Goal: Use online tool/utility: Use online tool/utility

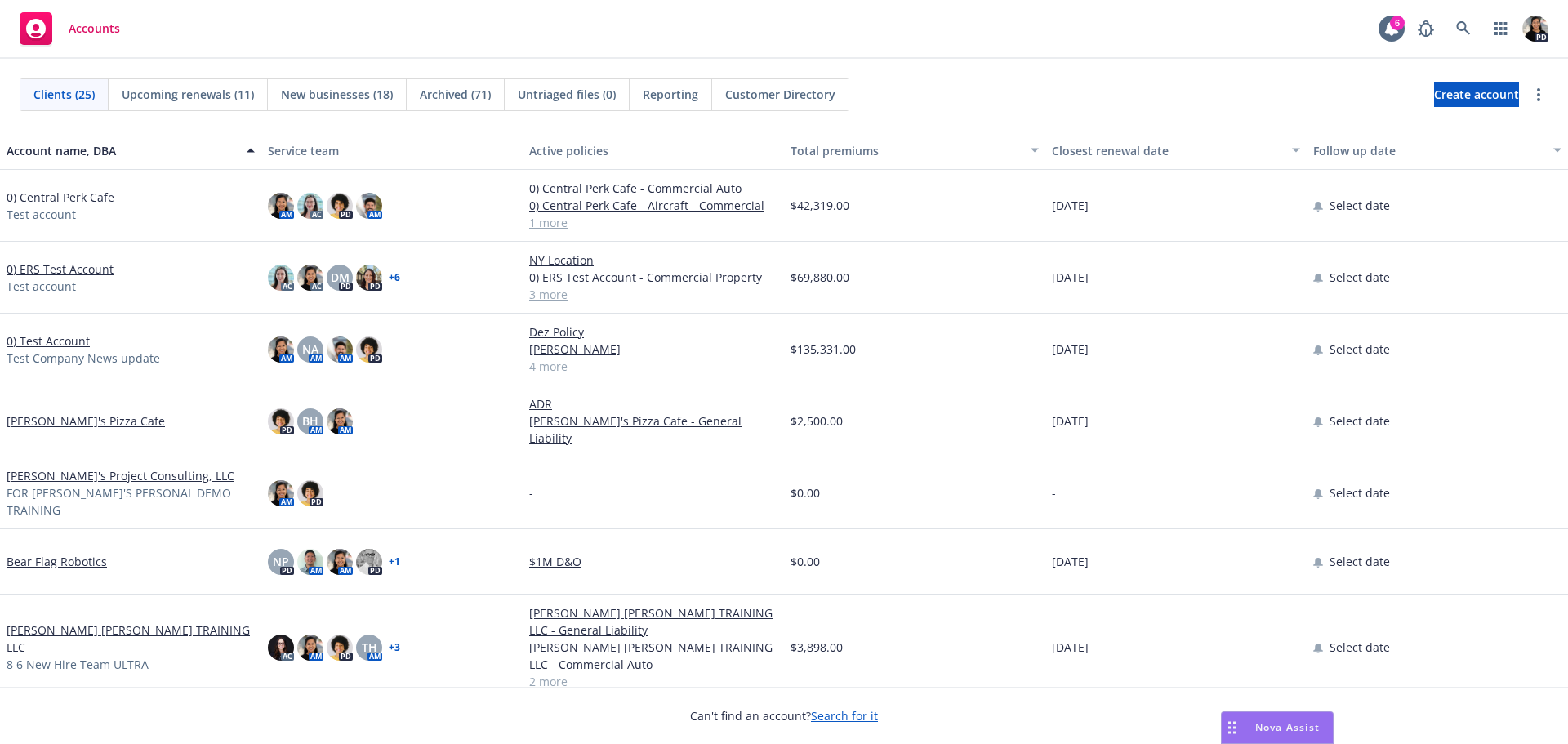
click at [1273, 724] on span "Nova Assist" at bounding box center [1287, 727] width 64 height 14
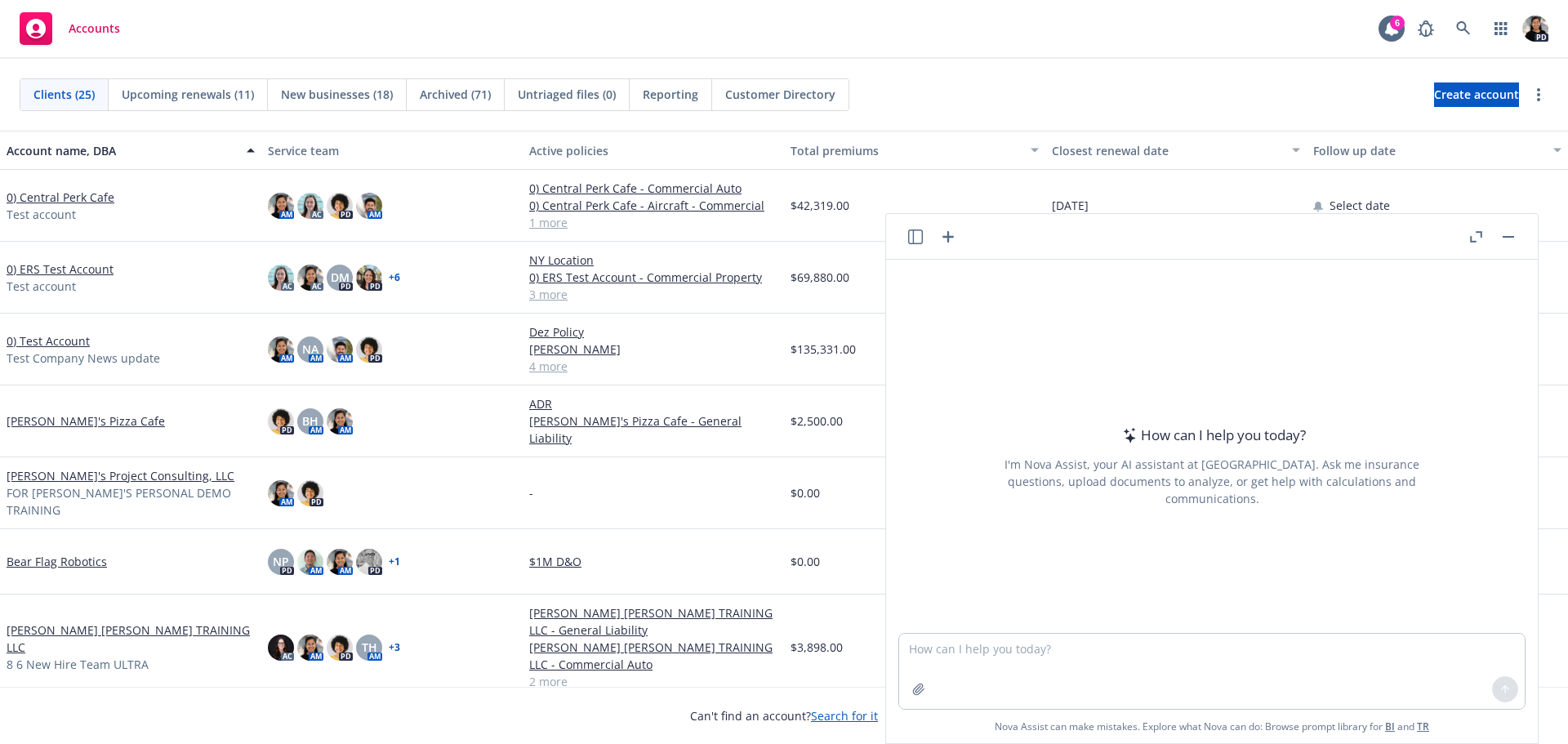
click at [1475, 234] on icon "button" at bounding box center [1476, 237] width 13 height 12
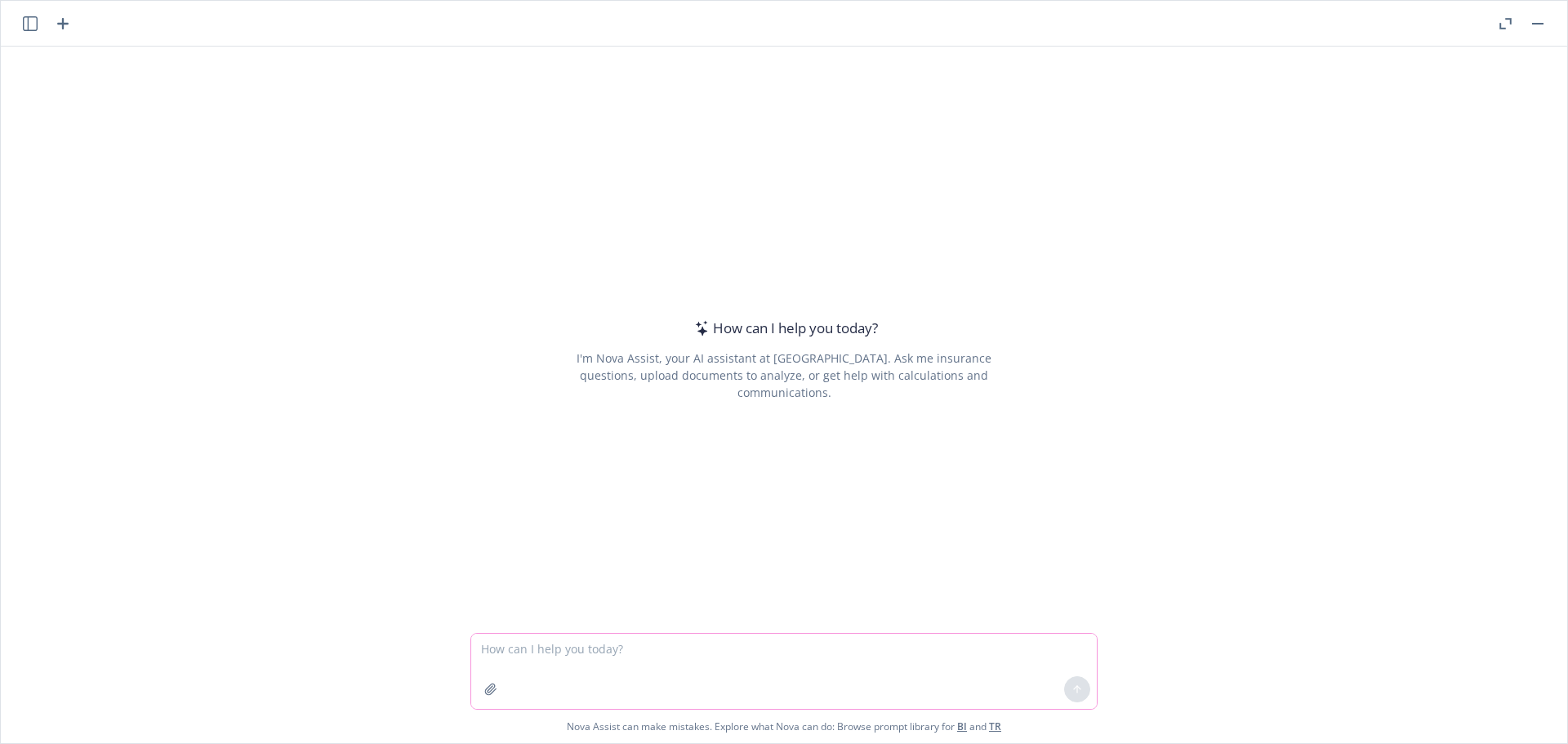
click at [774, 650] on textarea at bounding box center [784, 671] width 626 height 75
paste textarea "Please provide the following publicly available information for [Company Name]:…"
type textarea "Please provide the following publicly available information for [Company Name]:…"
click at [776, 665] on textarea at bounding box center [784, 671] width 626 height 77
paste textarea "Please provide the following publicly available information for [Company Name]:…"
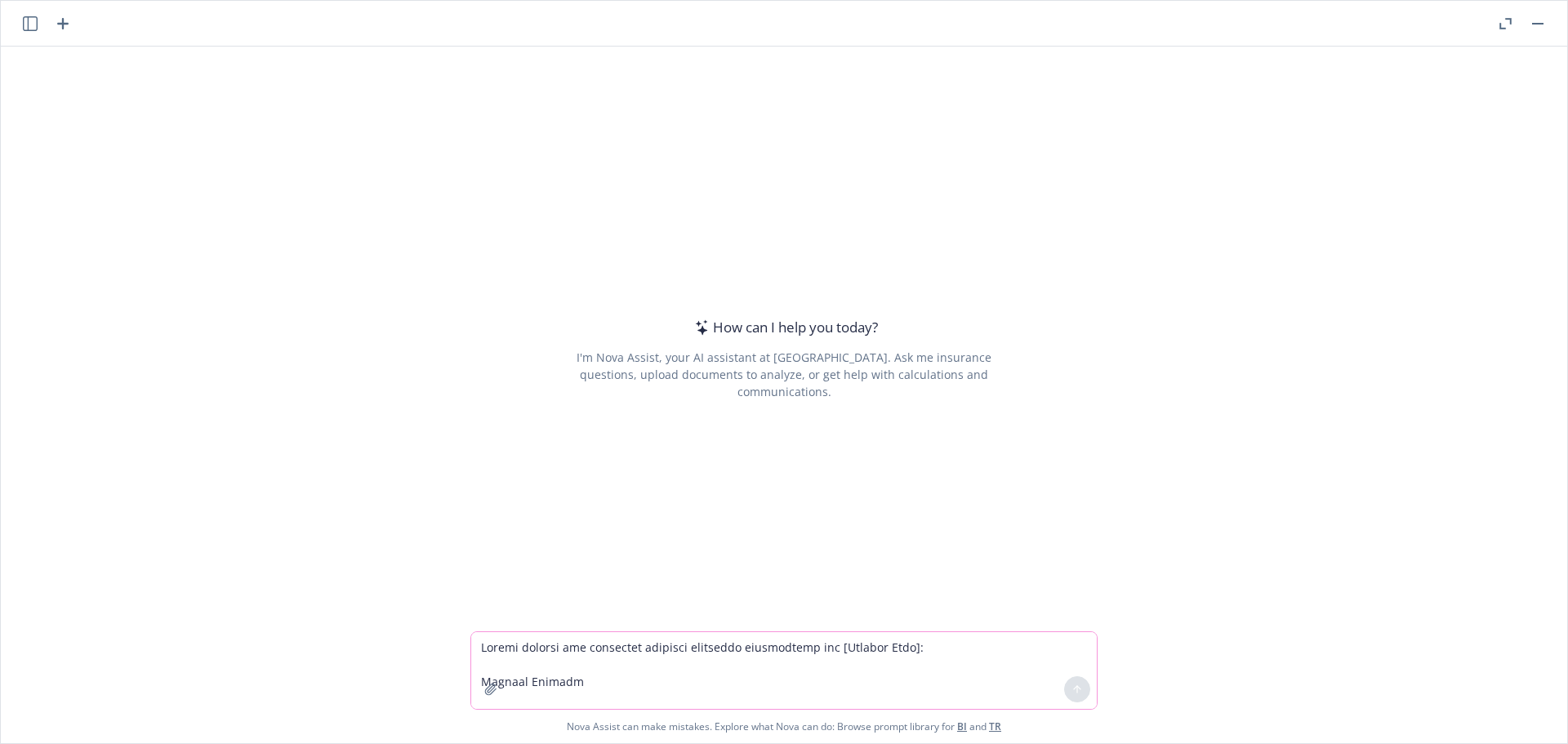
scroll to position [220, 0]
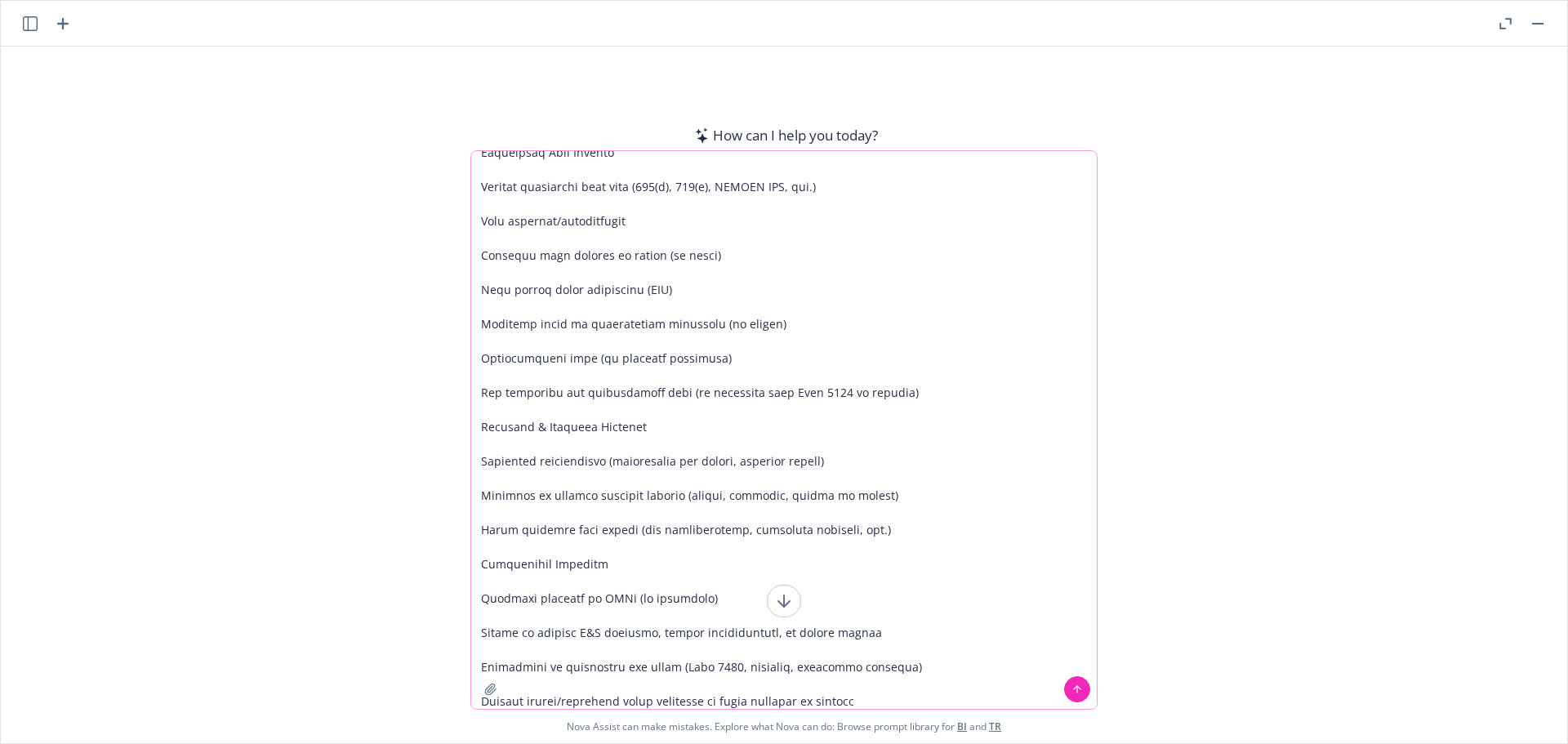
click at [860, 468] on textarea at bounding box center [784, 430] width 626 height 558
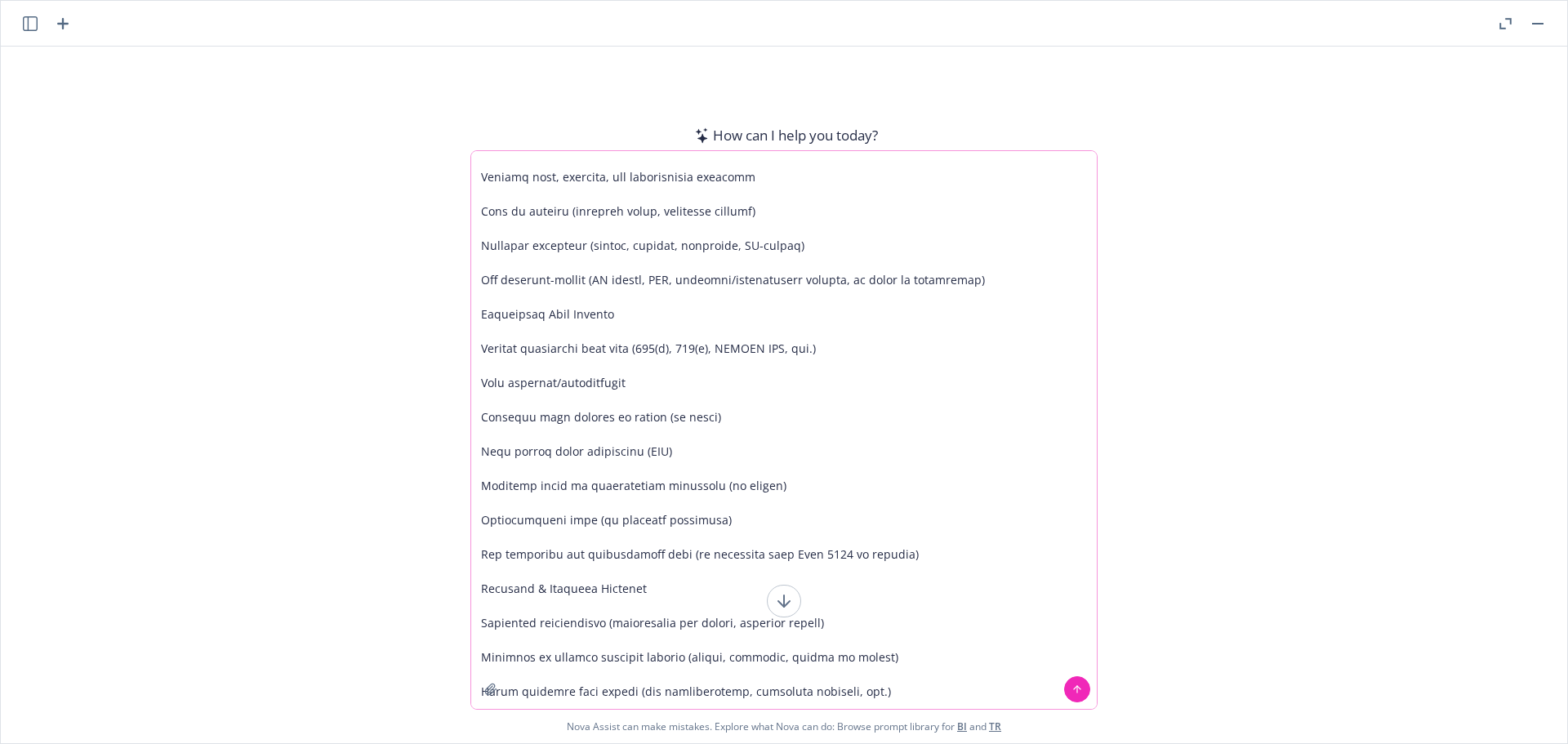
scroll to position [6, 0]
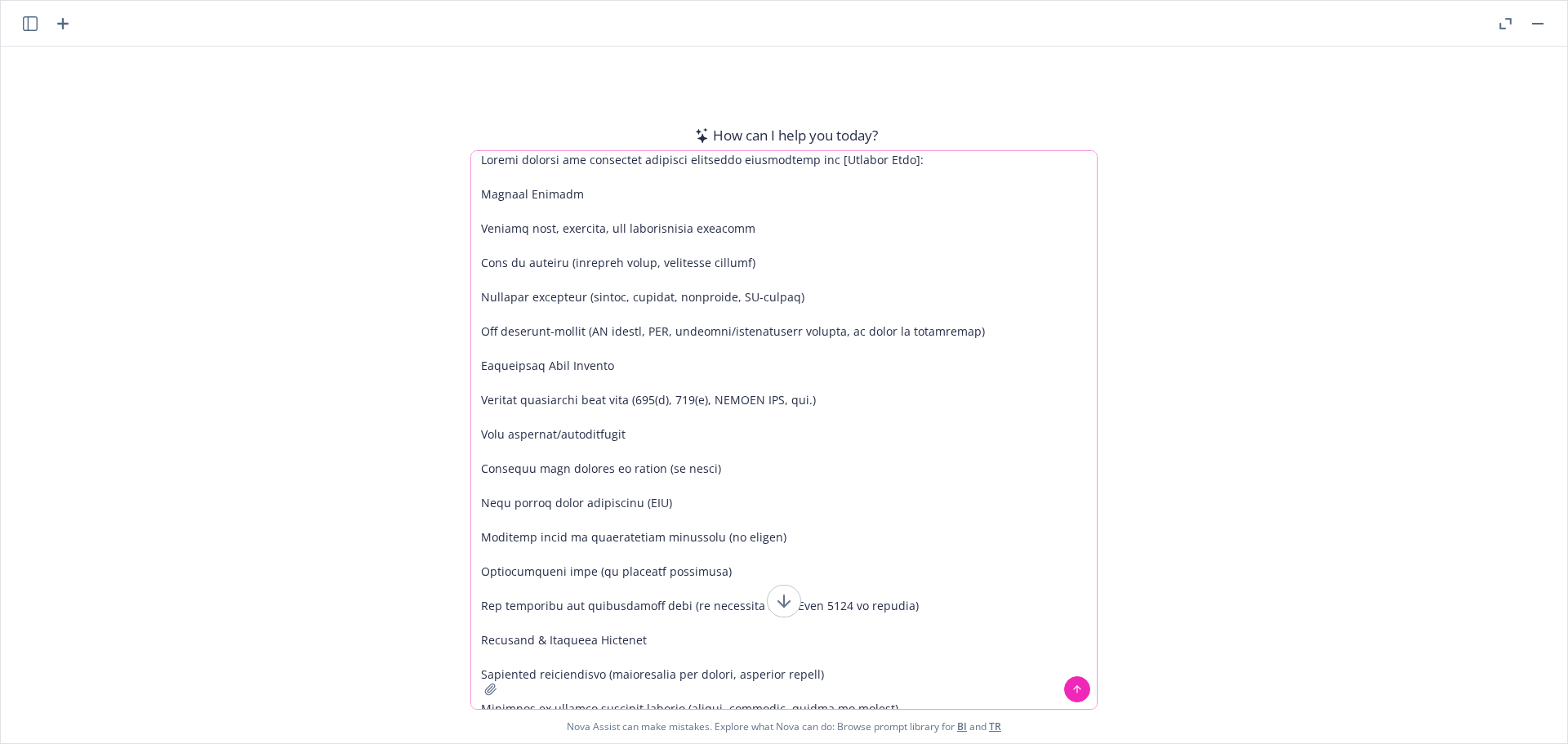
drag, startPoint x: 901, startPoint y: 160, endPoint x: 806, endPoint y: 160, distance: 95.0
click at [806, 160] on textarea at bounding box center [784, 430] width 626 height 558
type textarea "Please provide the following publicly available information for Senor Sisig in …"
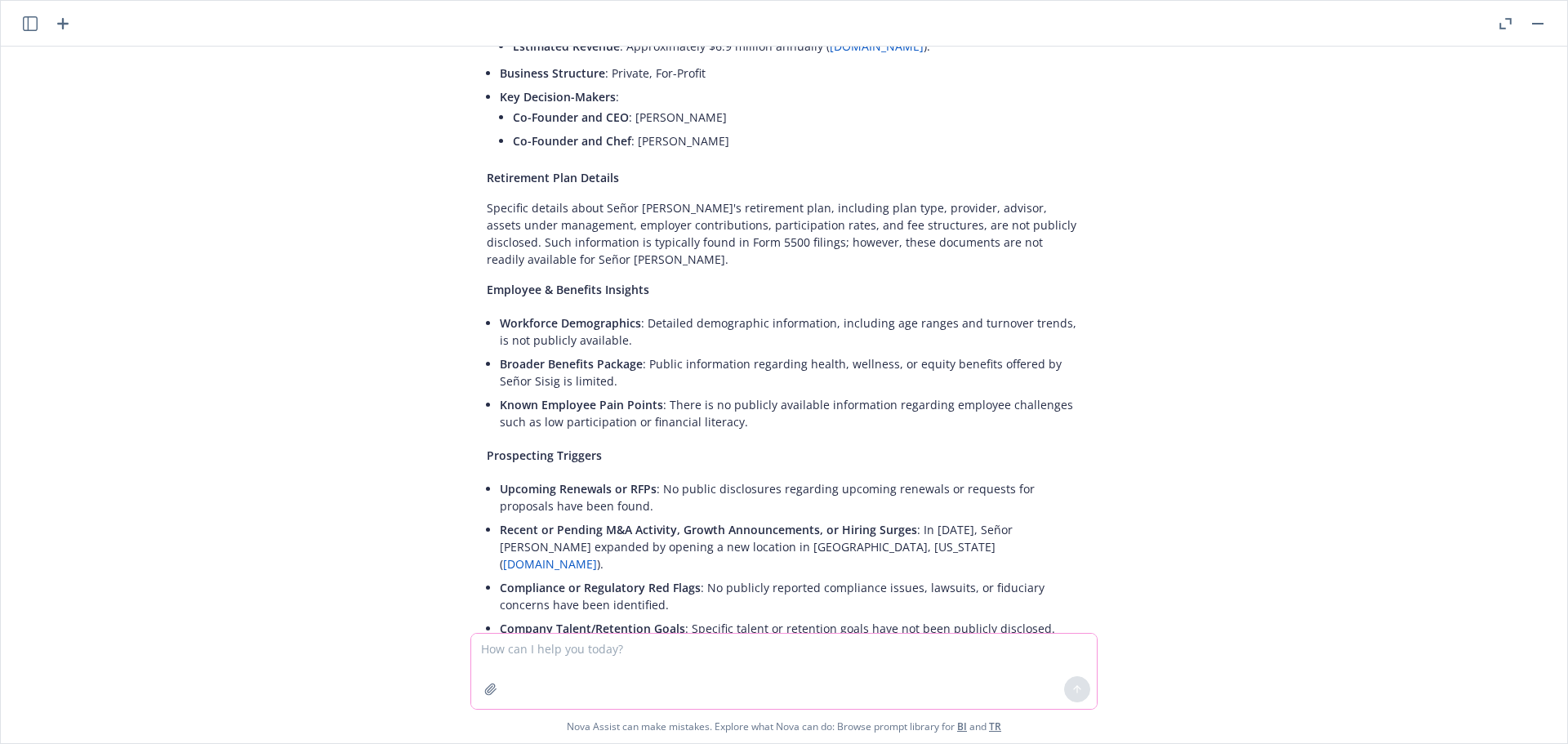
scroll to position [1040, 0]
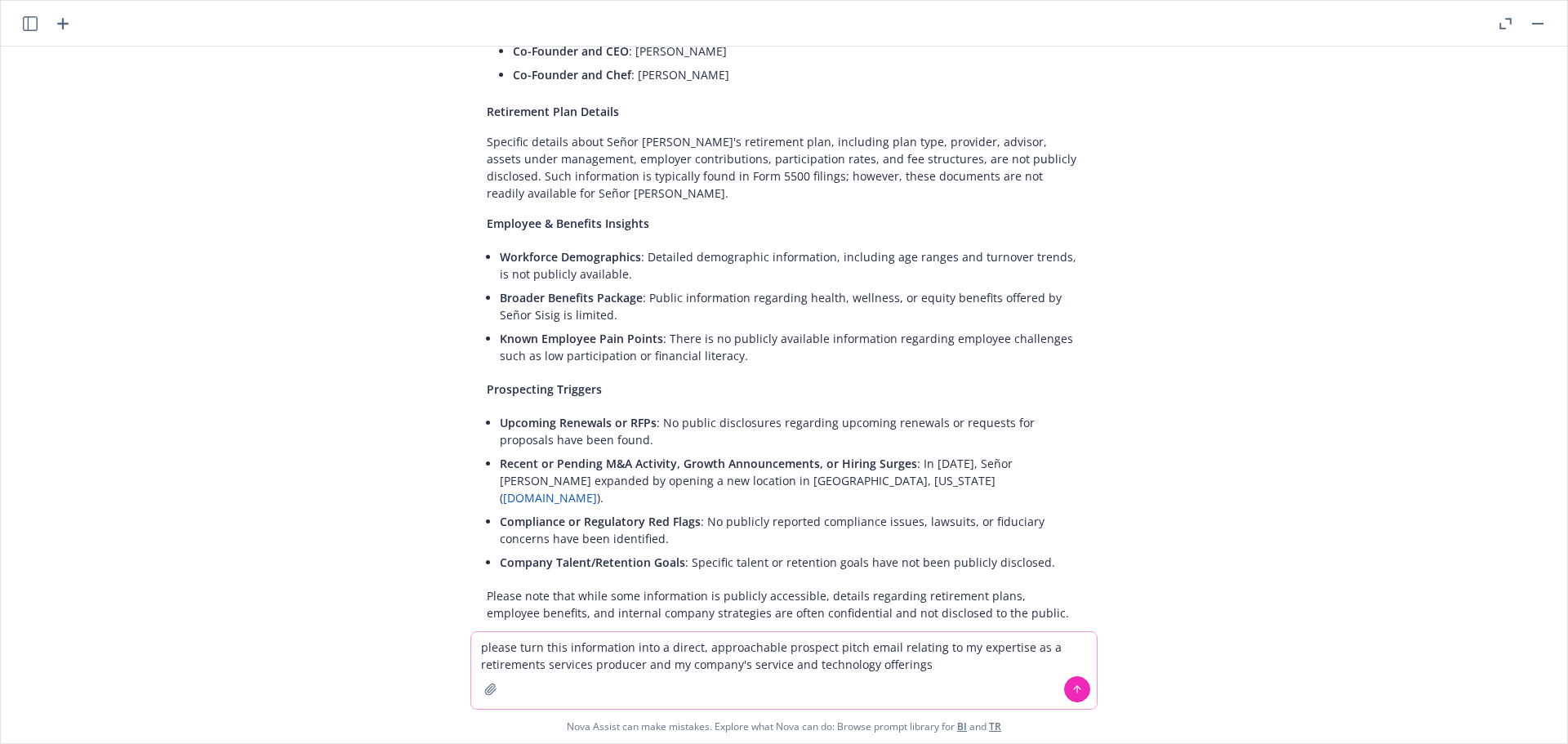
click at [673, 644] on textarea "please turn this information into a direct, approachable prospect pitch email r…" at bounding box center [784, 671] width 626 height 77
type textarea "please turn this information into a clear, concise, direct and friendly approac…"
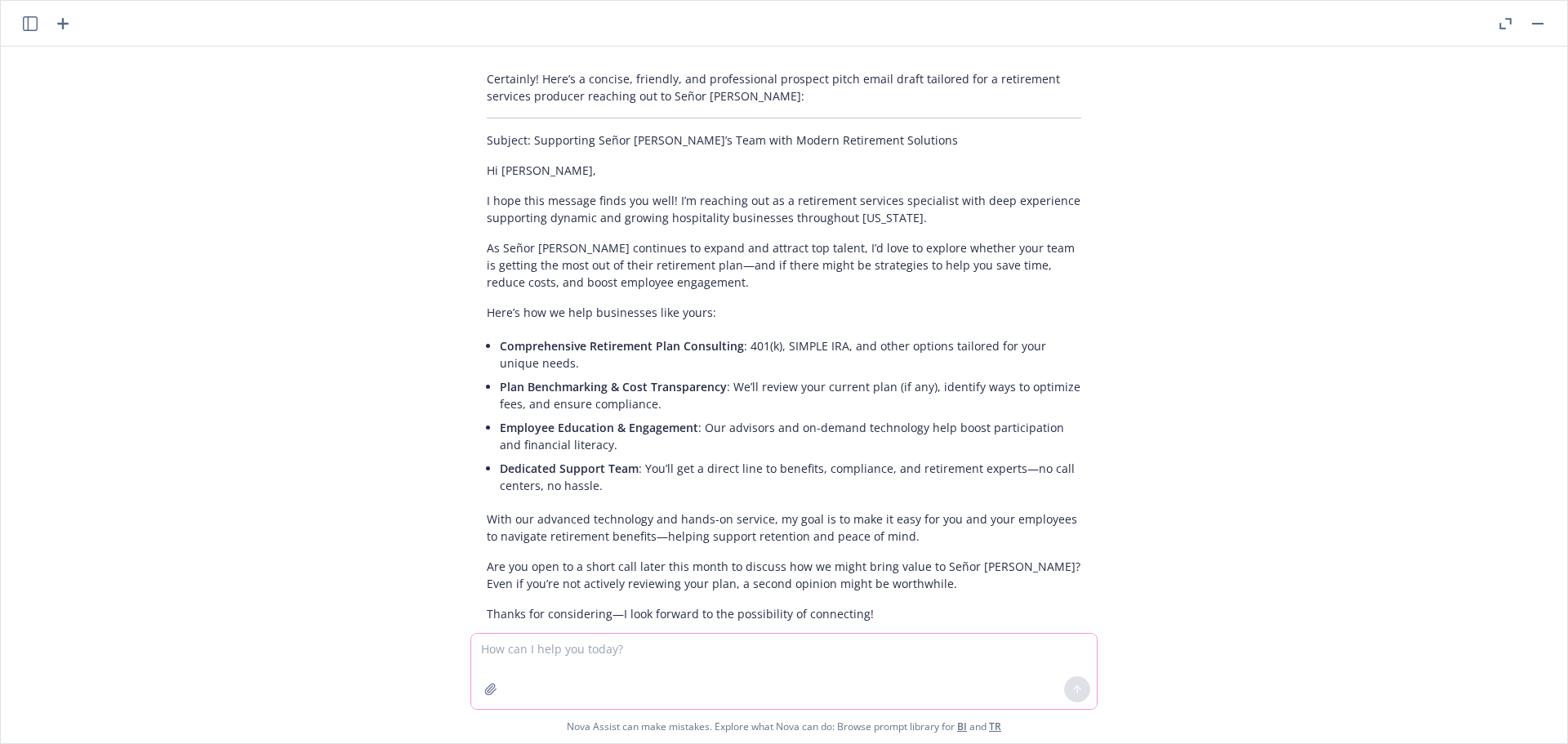
scroll to position [1590, 0]
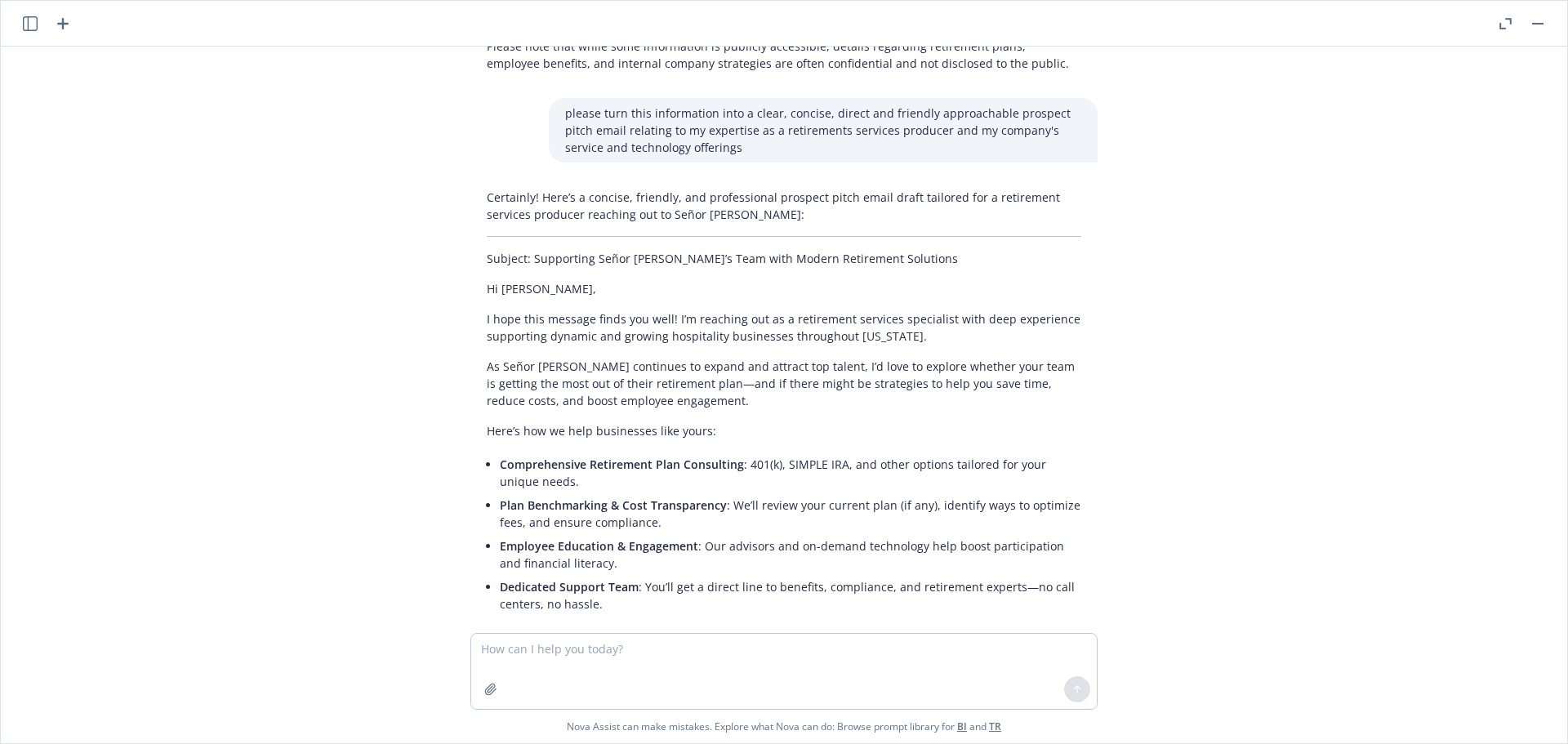
click at [774, 104] on p "please turn this information into a clear, concise, direct and friendly approac…" at bounding box center [823, 130] width 516 height 52
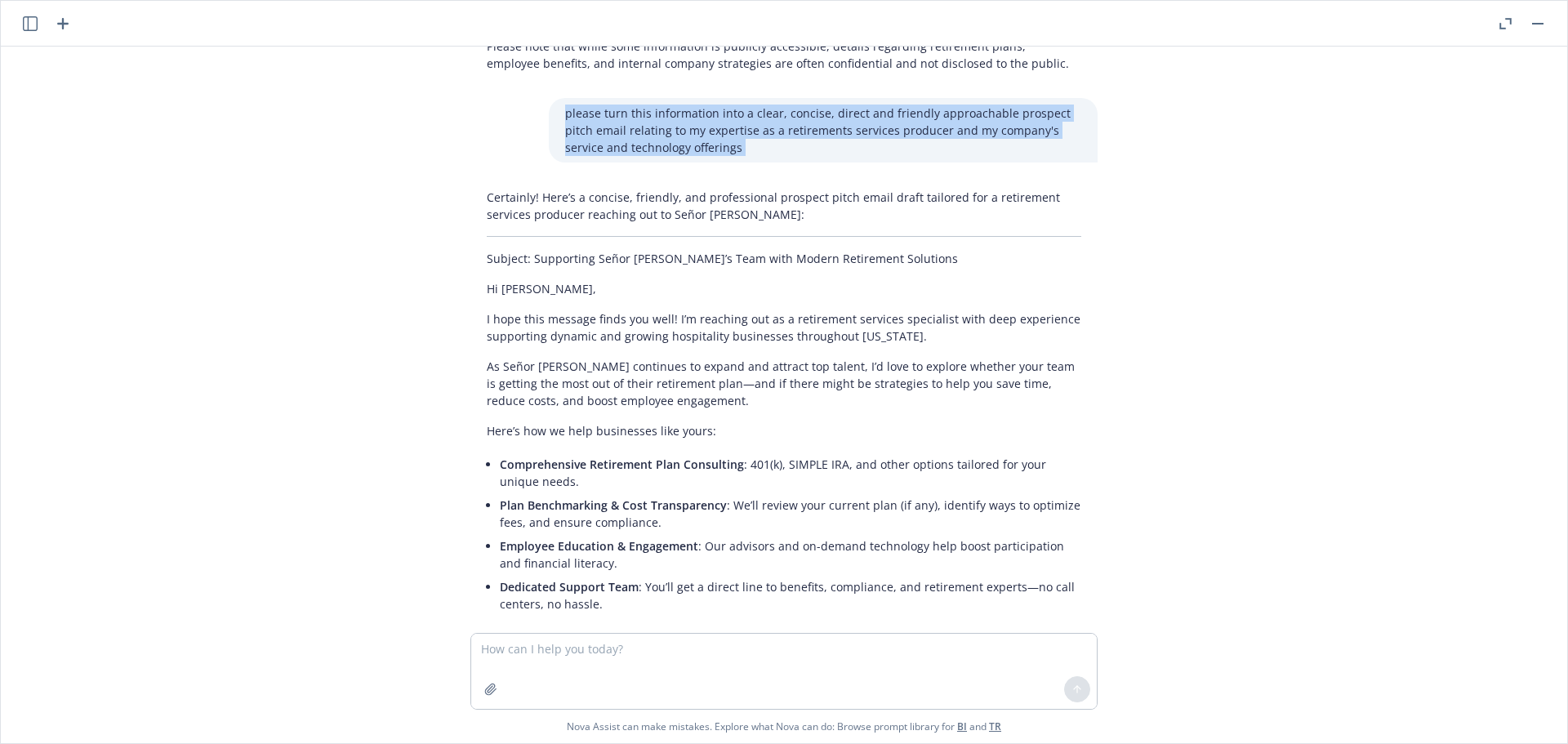
click at [774, 104] on p "please turn this information into a clear, concise, direct and friendly approac…" at bounding box center [823, 130] width 516 height 52
copy p "please turn this information into a clear, concise, direct and friendly approac…"
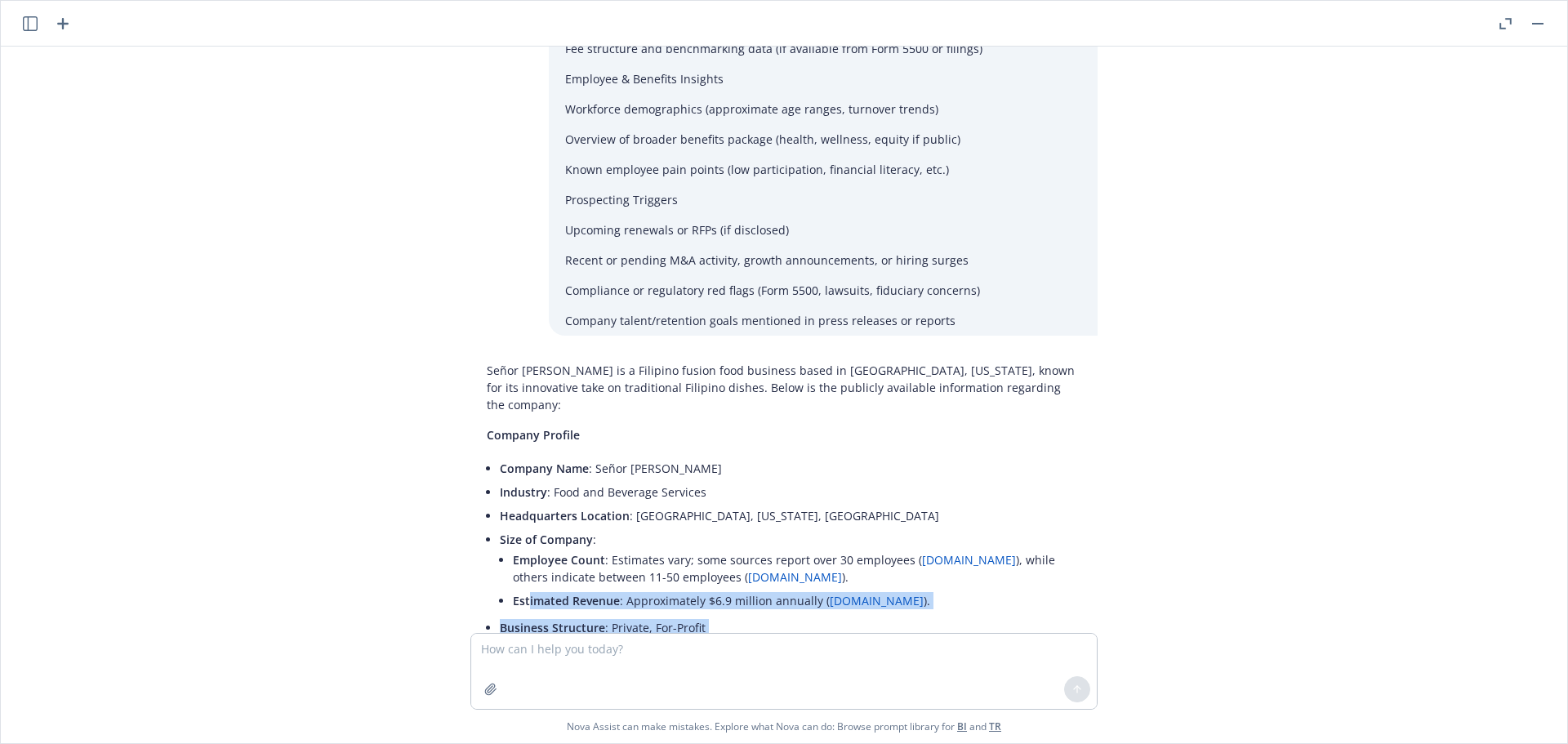
scroll to position [428, 0]
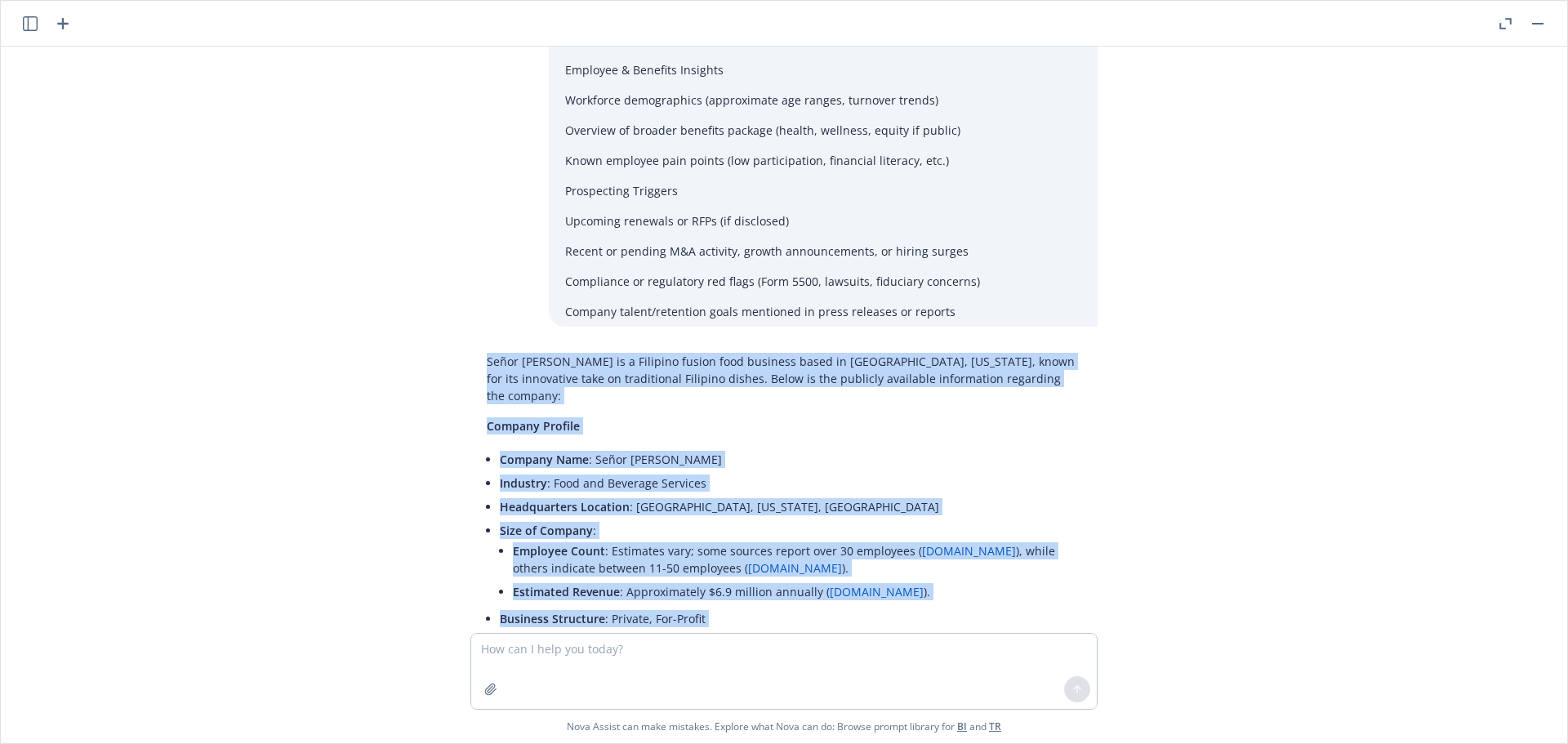
drag, startPoint x: 872, startPoint y: 373, endPoint x: 460, endPoint y: 366, distance: 412.1
copy div "Lorem Ipsum do s Ametcons adipis elit seddoeiu tempo in Utl Etdolorem, Aliquaen…"
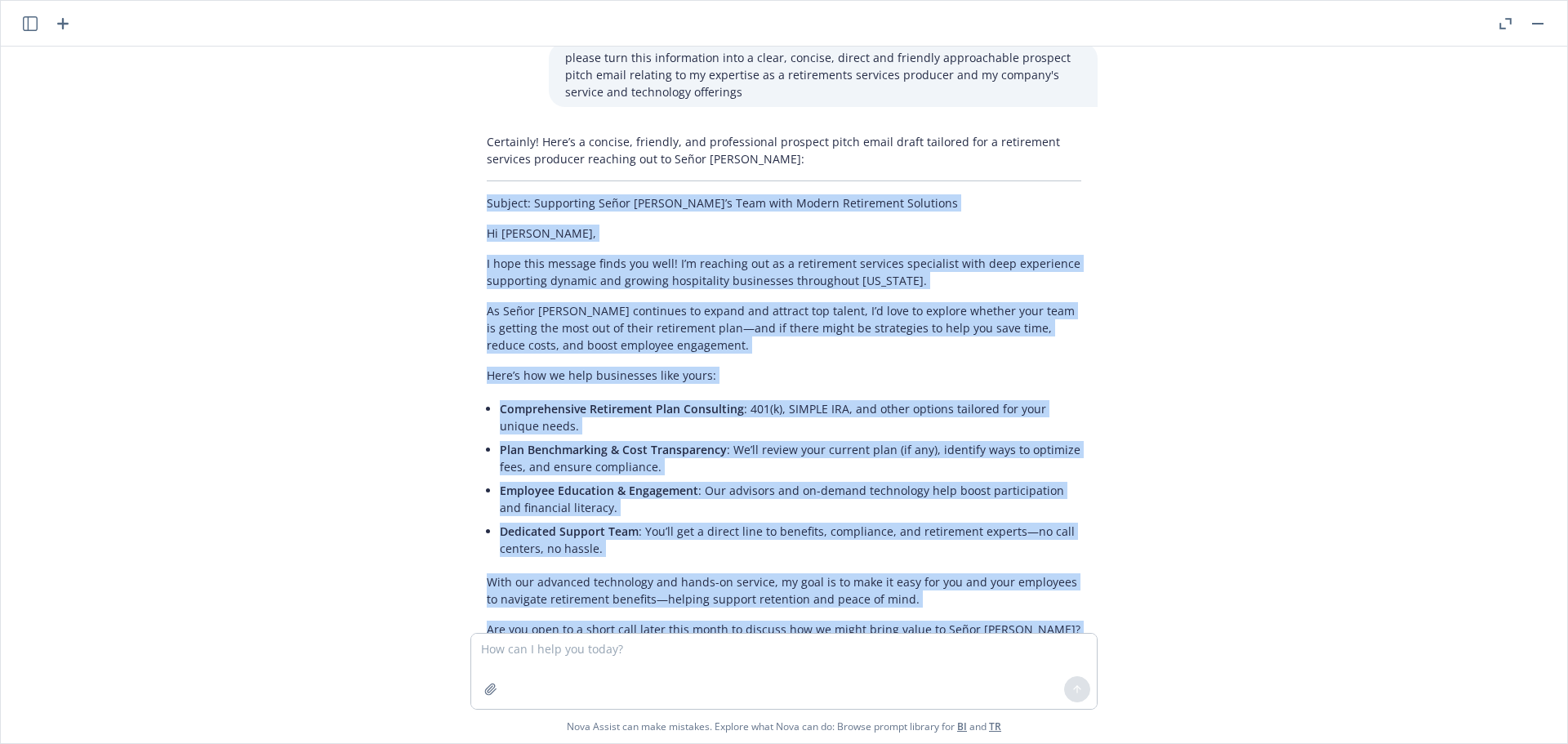
scroll to position [1835, 0]
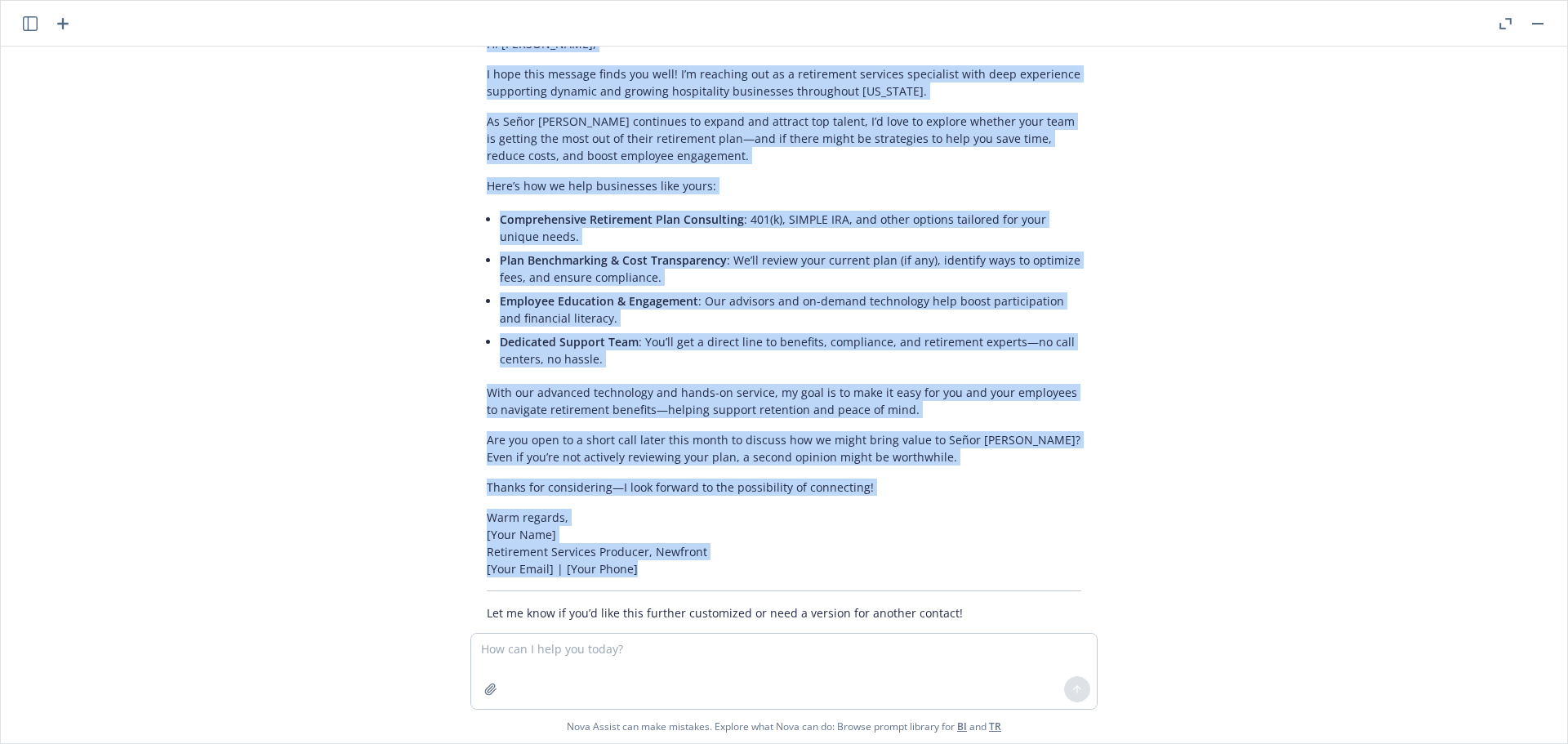
drag, startPoint x: 474, startPoint y: 242, endPoint x: 695, endPoint y: 542, distance: 372.6
click at [695, 542] on div "Certainly! Here’s a concise, friendly, and professional prospect pitch email dr…" at bounding box center [784, 283] width 628 height 691
copy div "Loremip: Dolorsitam Conse Adipi’e Sedd eius Tempor Incididunt Utlaboree Do Magn…"
click at [823, 470] on div "Certainly! Here’s a concise, friendly, and professional prospect pitch email dr…" at bounding box center [784, 283] width 628 height 691
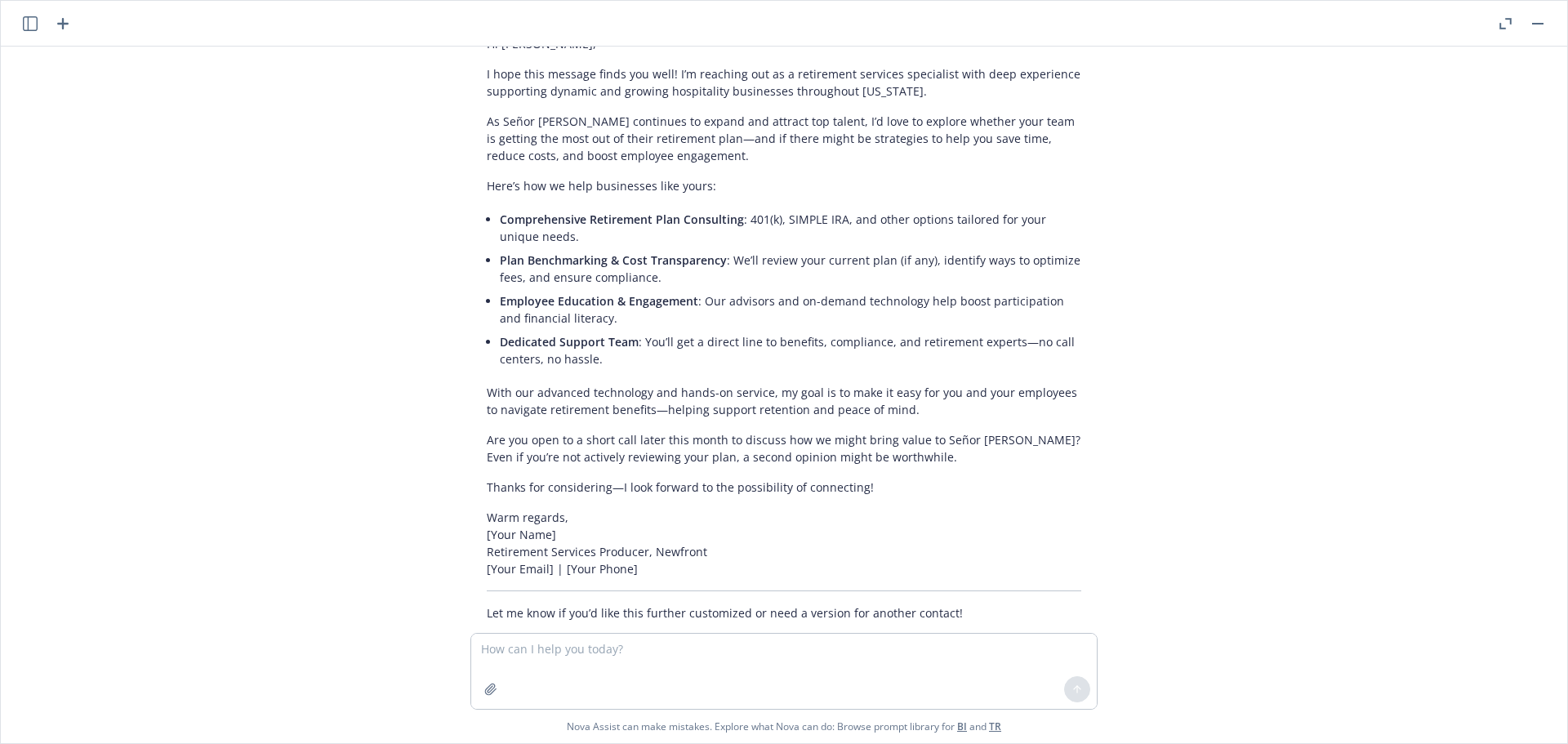
click at [61, 21] on icon "button" at bounding box center [63, 24] width 20 height 20
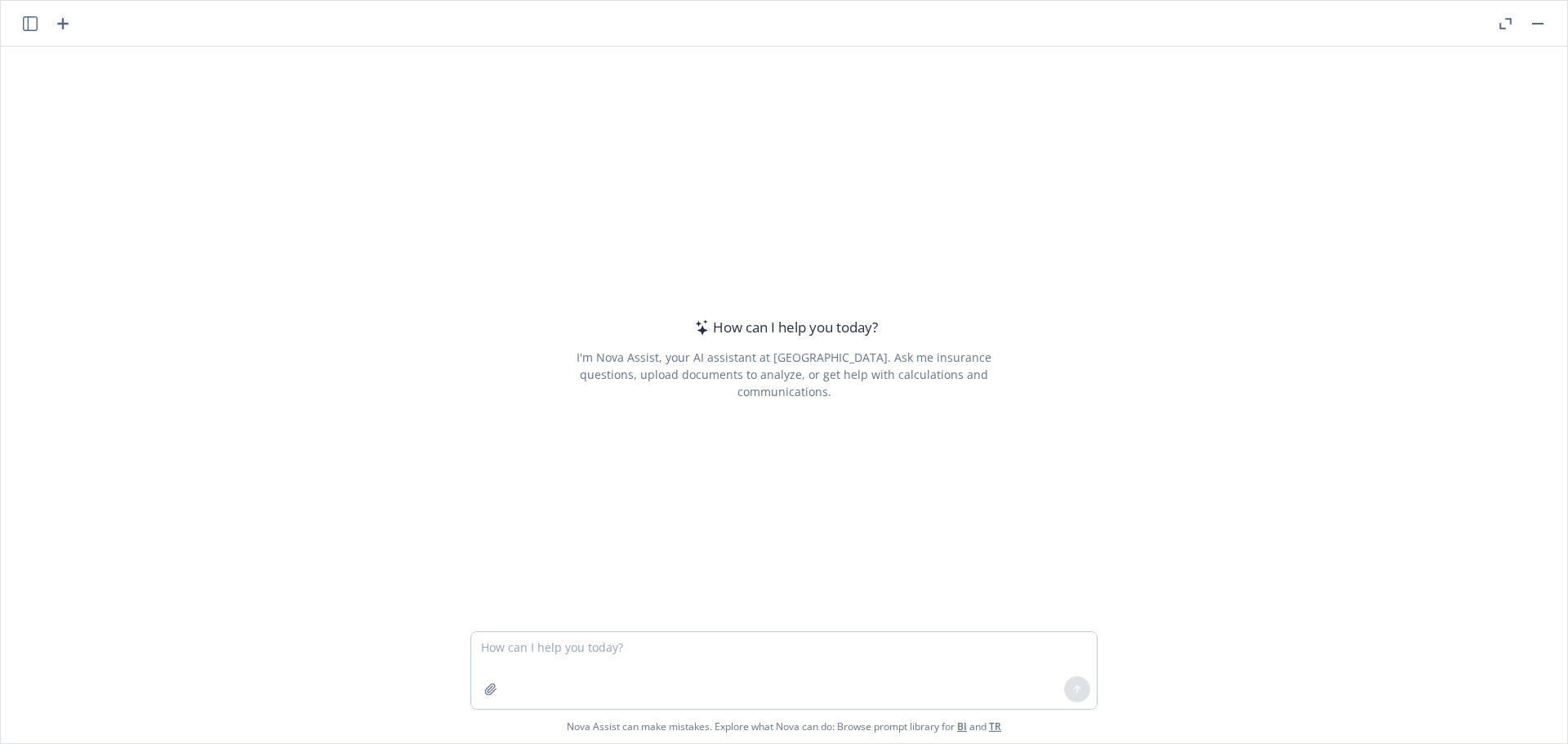
click at [724, 649] on textarea at bounding box center [784, 671] width 626 height 77
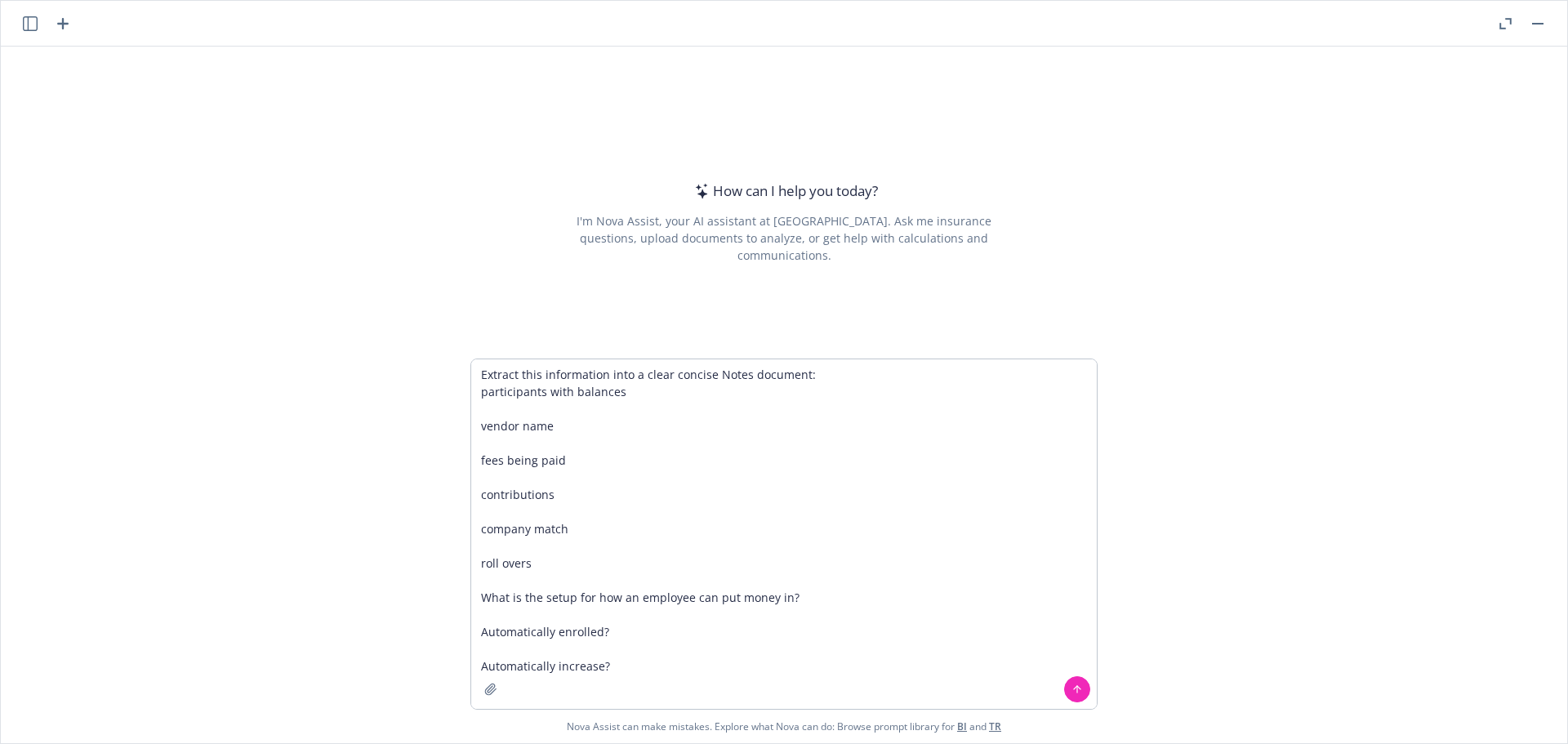
type textarea "Extract this information into a clear concise Notes document: participants with…"
click at [489, 689] on icon "button" at bounding box center [491, 690] width 13 height 13
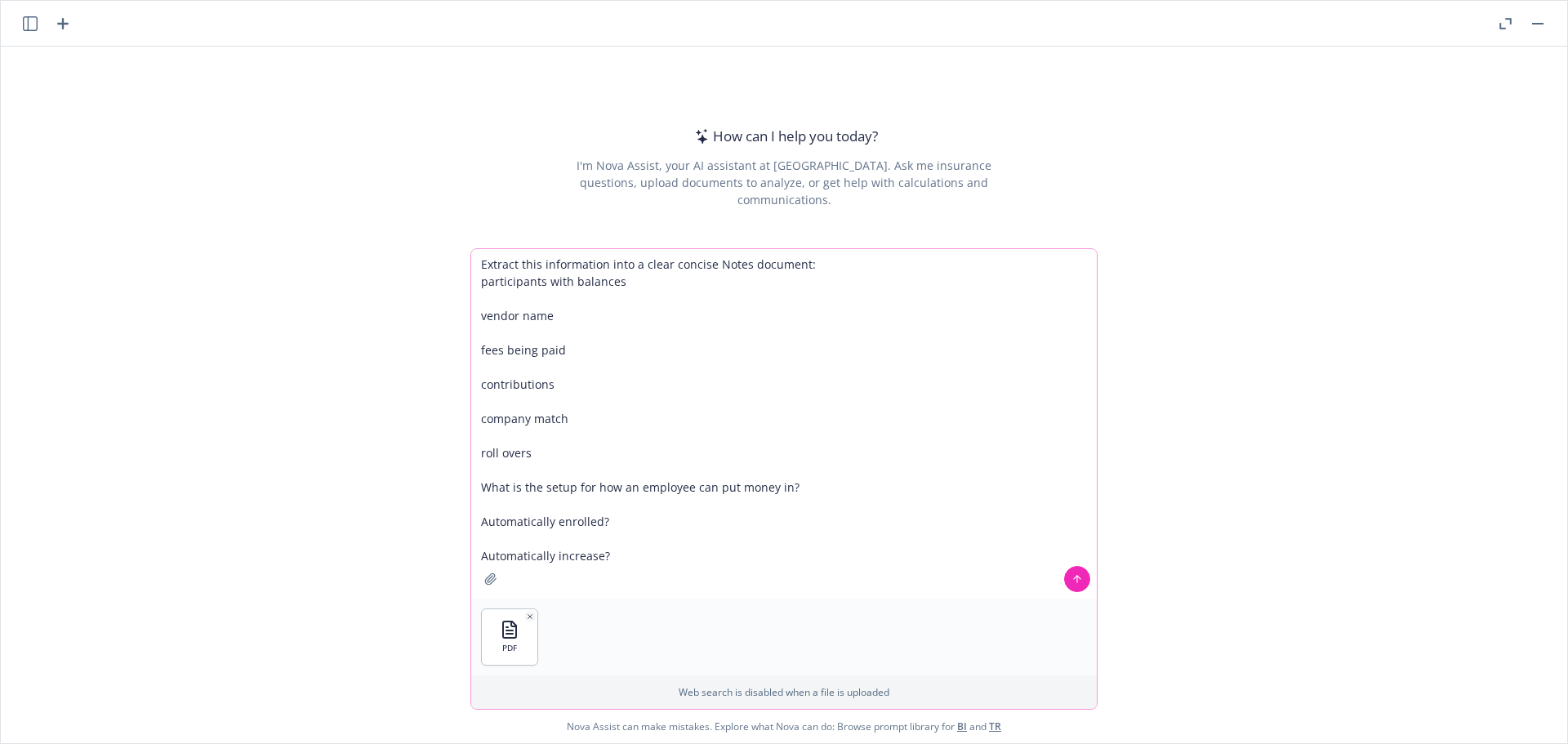
click at [1075, 585] on button at bounding box center [1076, 579] width 26 height 26
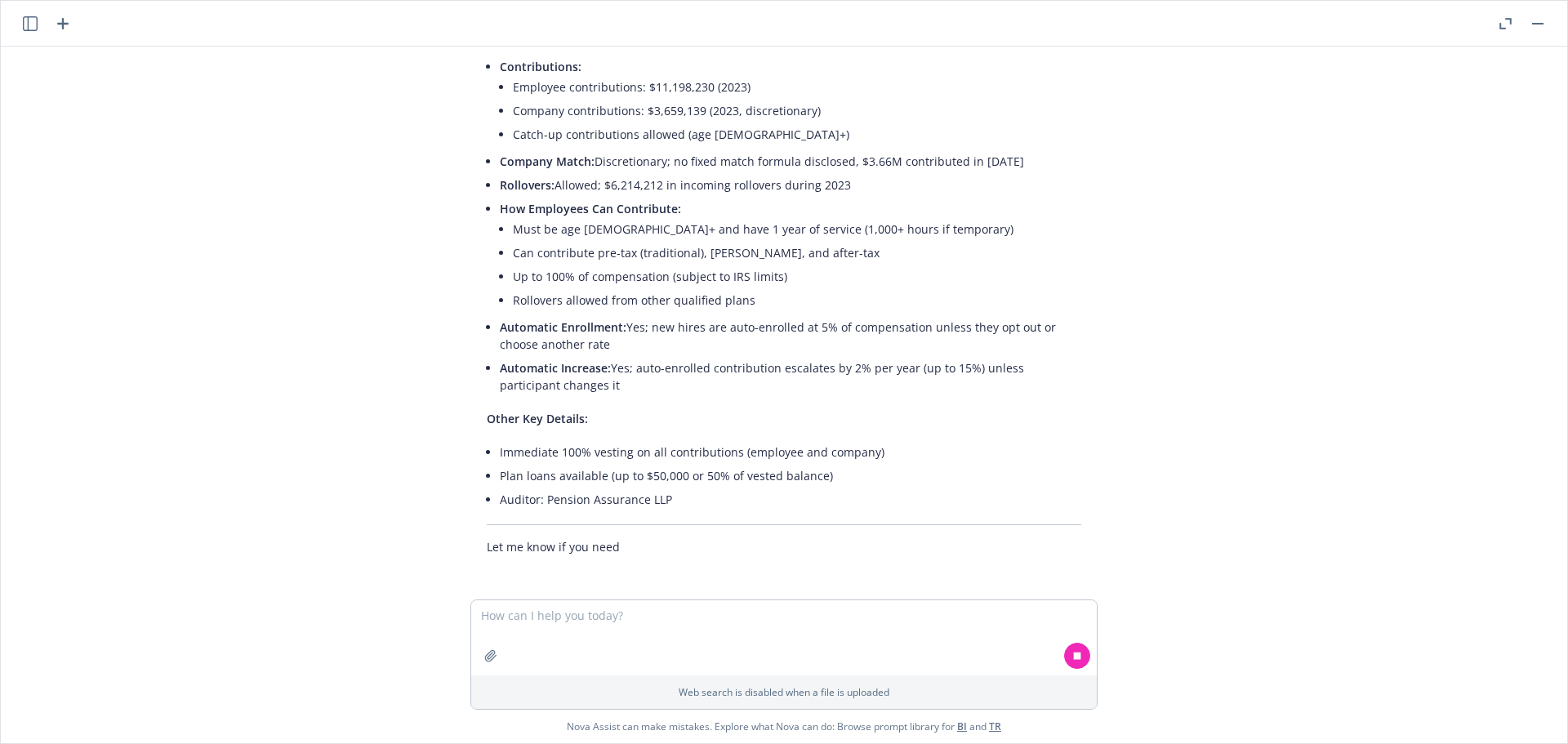
scroll to position [552, 0]
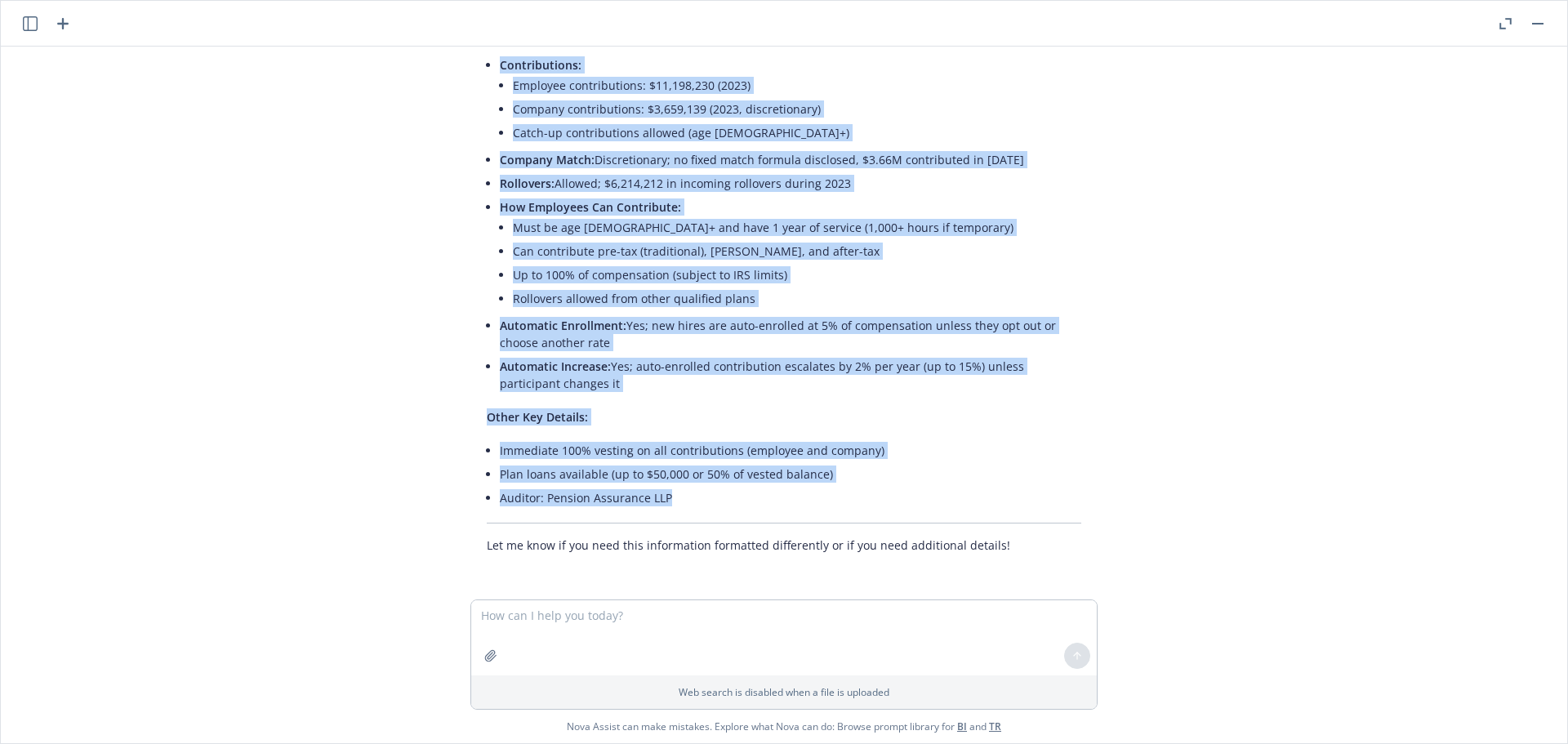
drag, startPoint x: 476, startPoint y: 420, endPoint x: 673, endPoint y: 503, distance: 213.8
click at [673, 503] on div "Here is a clear and concise Notes document summarizing the requested informatio…" at bounding box center [784, 207] width 628 height 707
copy div "Lore ip d sitam con adipisc Elits doeiusmo temporincid utl etdolorem aliquaenim…"
